Goal: Information Seeking & Learning: Learn about a topic

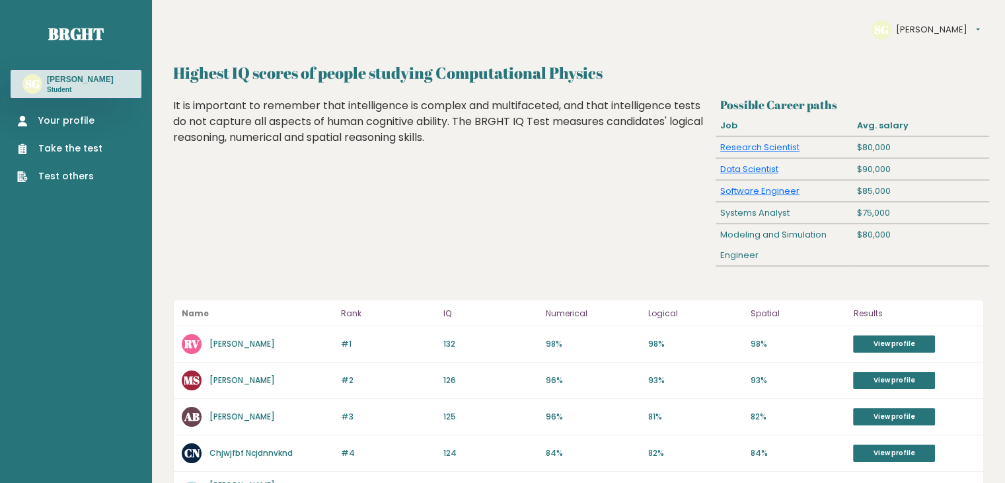
drag, startPoint x: 325, startPoint y: 80, endPoint x: 488, endPoint y: 146, distance: 175.5
click at [488, 146] on div "It is important to remember that intelligence is complex and multifaceted, and …" at bounding box center [441, 131] width 537 height 67
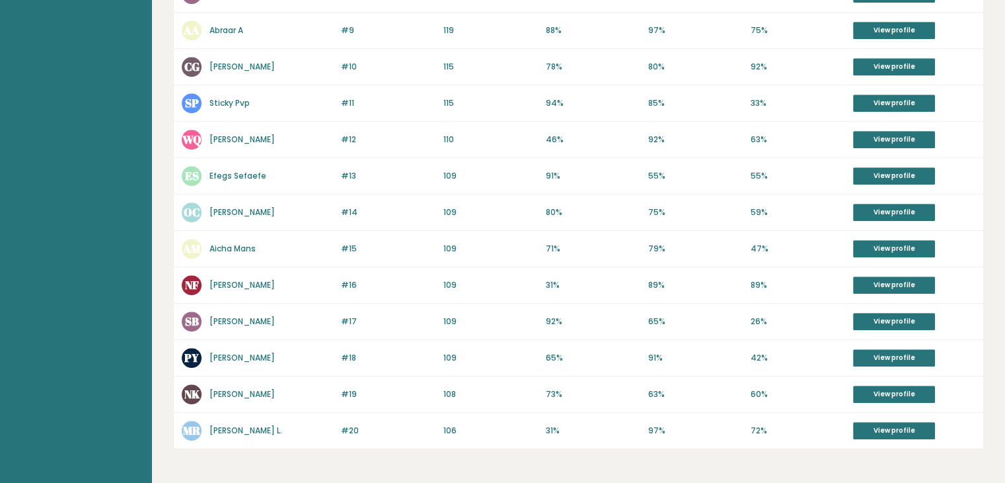
scroll to position [650, 0]
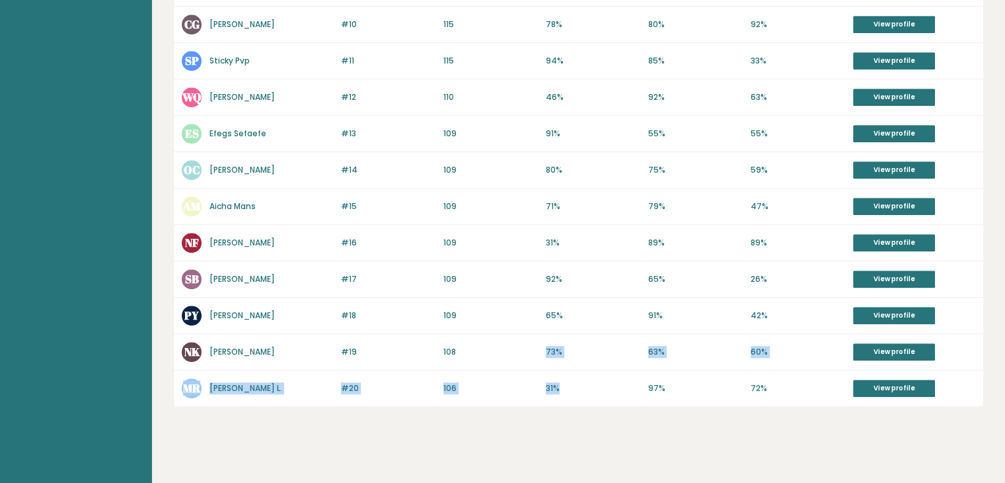
drag, startPoint x: 545, startPoint y: 352, endPoint x: 619, endPoint y: 383, distance: 79.7
click at [619, 383] on div "Name Rank IQ Numerical Logical Spatial Results #1 RV Robin Vdb 132 #1 132 98% 9…" at bounding box center [578, 28] width 811 height 758
click at [619, 383] on p "31%" at bounding box center [593, 388] width 95 height 12
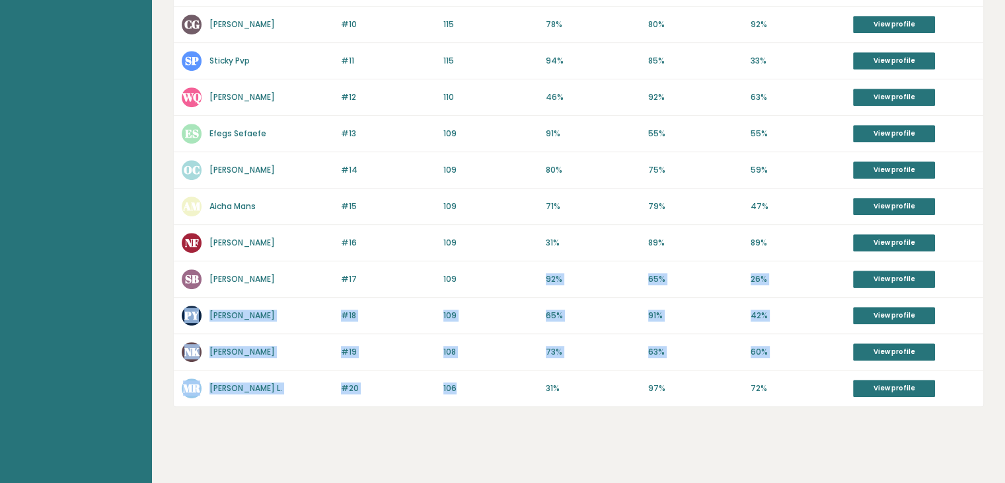
drag, startPoint x: 471, startPoint y: 376, endPoint x: 481, endPoint y: 258, distance: 118.7
click at [481, 258] on div "Name Rank IQ Numerical Logical Spatial Results #1 RV Robin Vdb 132 #1 132 98% 9…" at bounding box center [578, 28] width 811 height 758
click at [481, 261] on div "#17 SB Soumadip Banerjee 109 #17 109 92% 65% 26% View profile" at bounding box center [579, 279] width 810 height 36
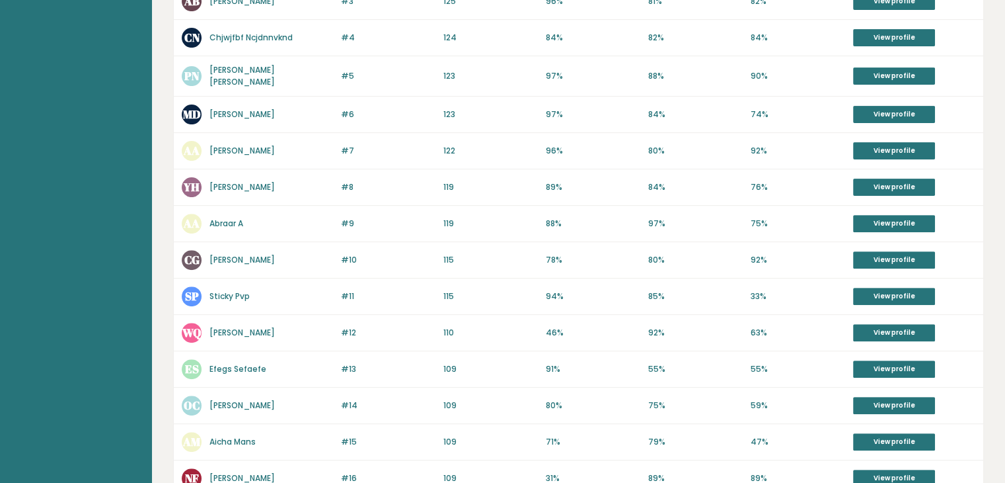
scroll to position [413, 0]
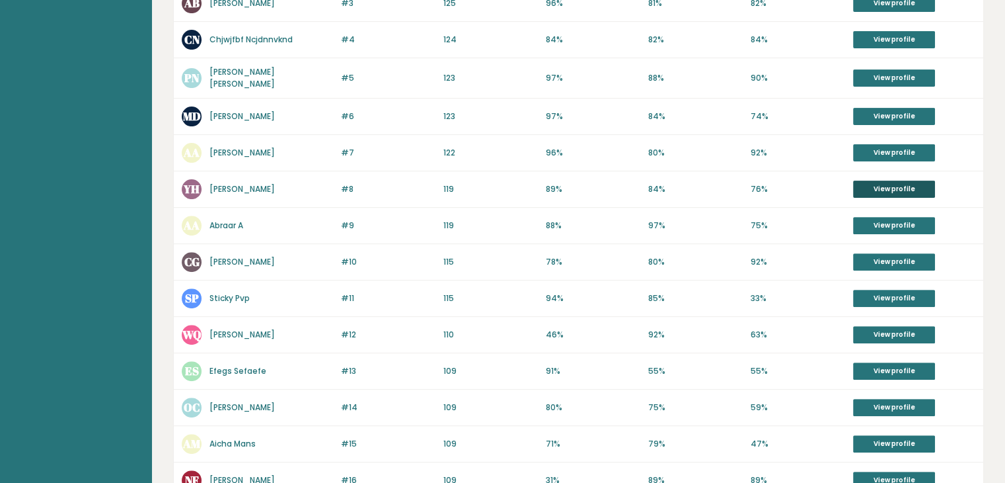
click at [899, 180] on link "View profile" at bounding box center [894, 188] width 82 height 17
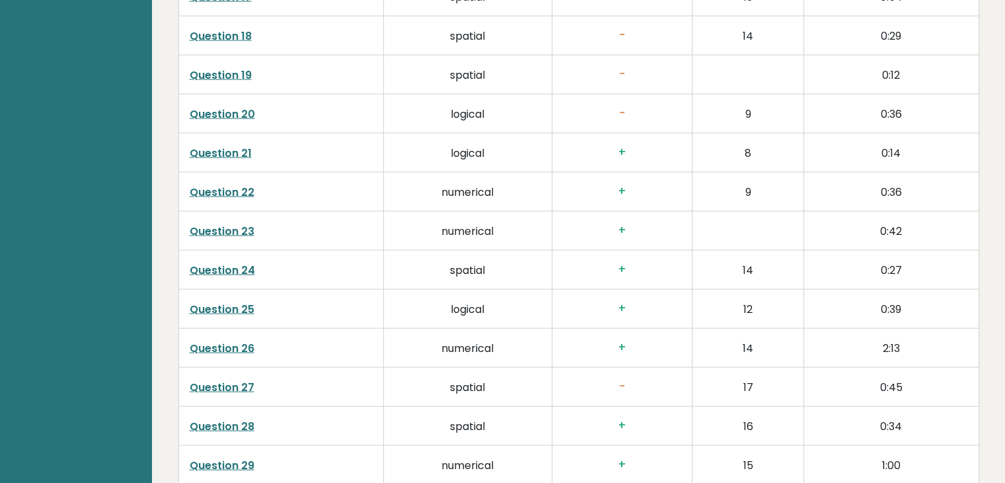
scroll to position [2792, 0]
